Goal: Information Seeking & Learning: Learn about a topic

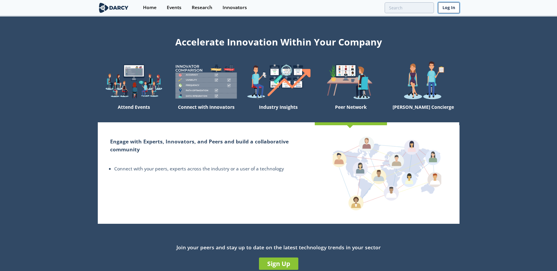
click at [451, 9] on link "Log In" at bounding box center [448, 7] width 21 height 11
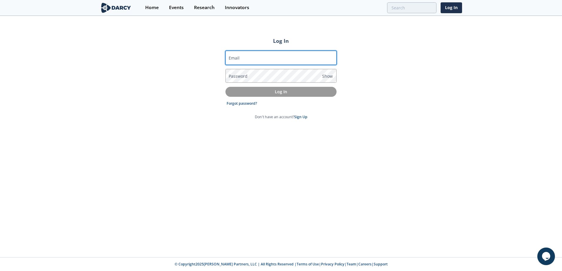
click at [281, 59] on input "Email" at bounding box center [280, 58] width 111 height 14
type input "aaron.rezendez@pge.com"
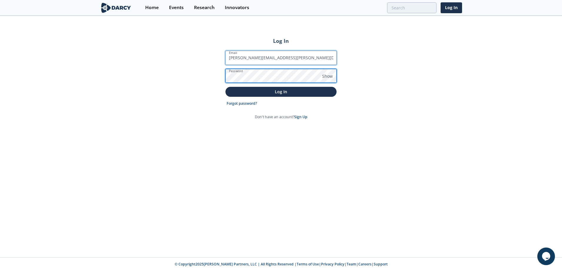
click at [225, 87] on button "Log In" at bounding box center [280, 92] width 111 height 10
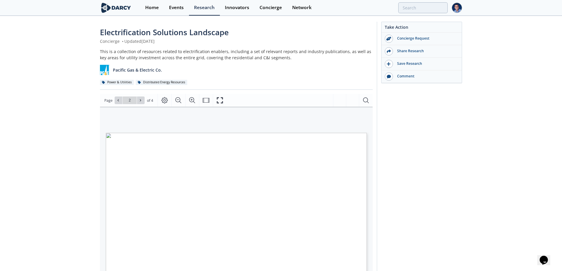
type input "1"
